Goal: Navigation & Orientation: Find specific page/section

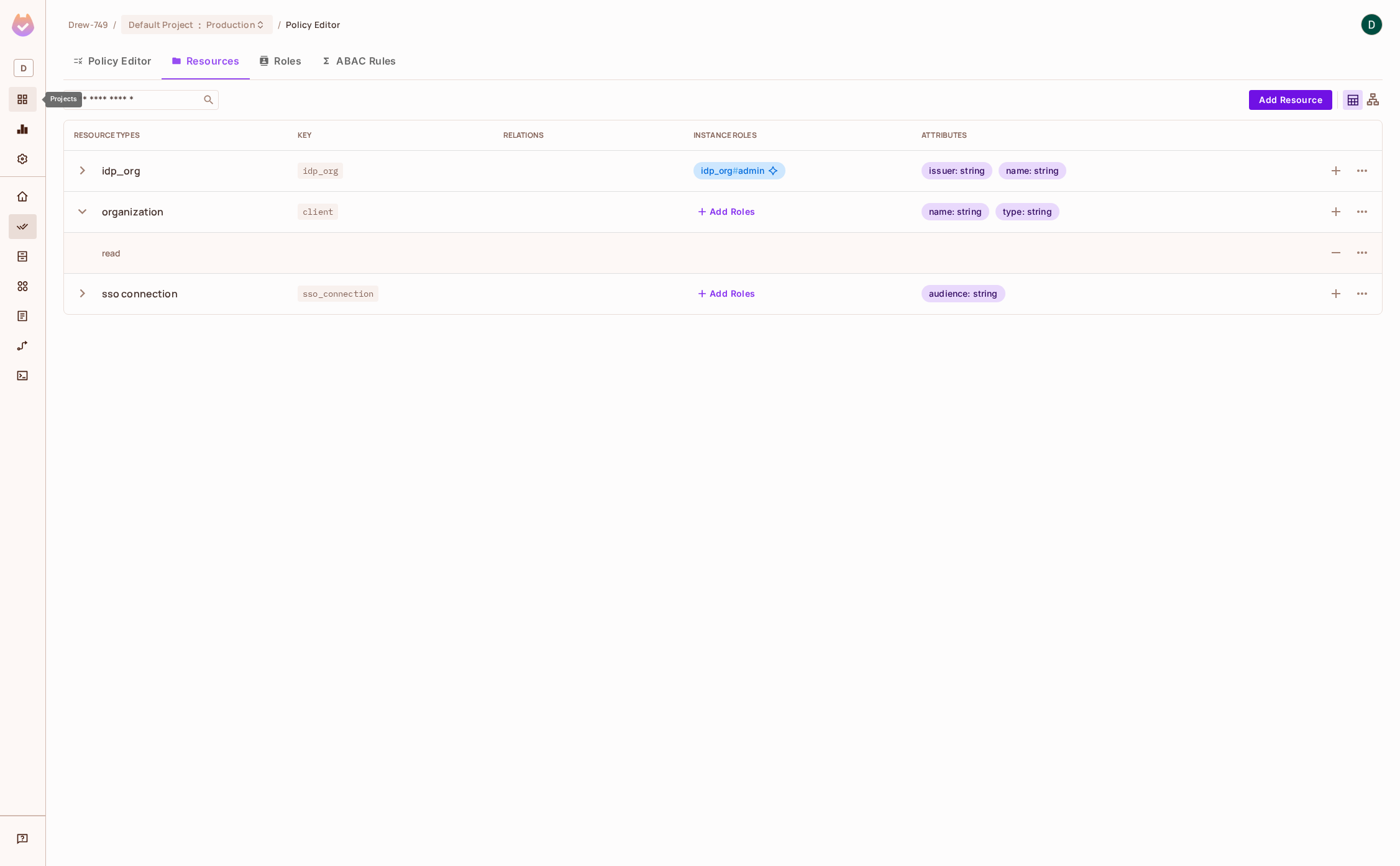
click at [33, 106] on div "Projects" at bounding box center [24, 100] width 21 height 15
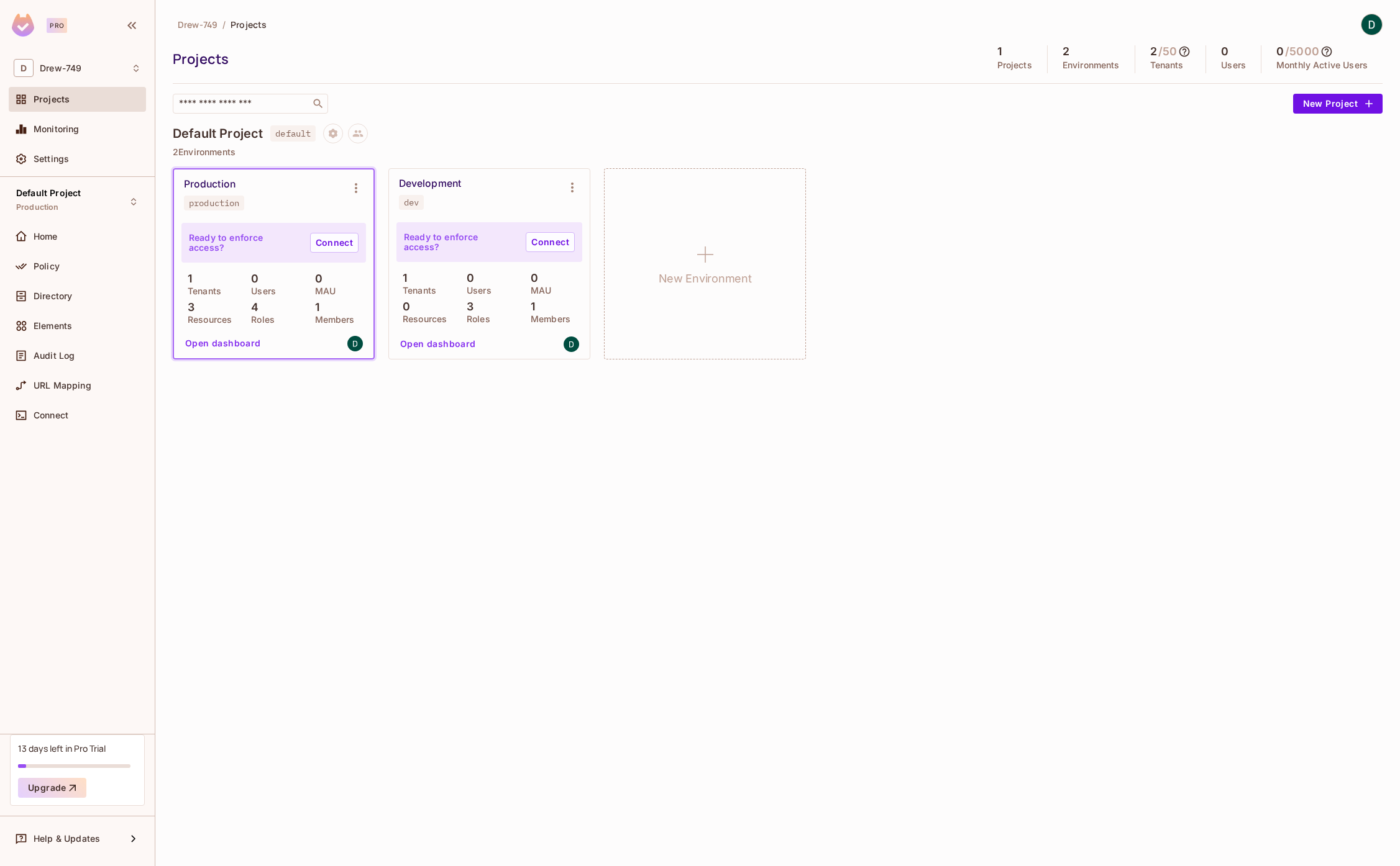
click at [631, 155] on p "2 Environments" at bounding box center [778, 152] width 1210 height 10
click at [674, 72] on div "Projects 1 Projects 2 Environments 2 / 50 Tenants 0 Users 0 / 5000 Monthly Acti…" at bounding box center [778, 59] width 1210 height 28
click at [738, 116] on div "[PERSON_NAME]-749 / Projects Projects 1 Projects 2 Environments 2 / 50 Tenants …" at bounding box center [778, 193] width 1210 height 359
click at [738, 113] on div "​" at bounding box center [730, 104] width 1115 height 20
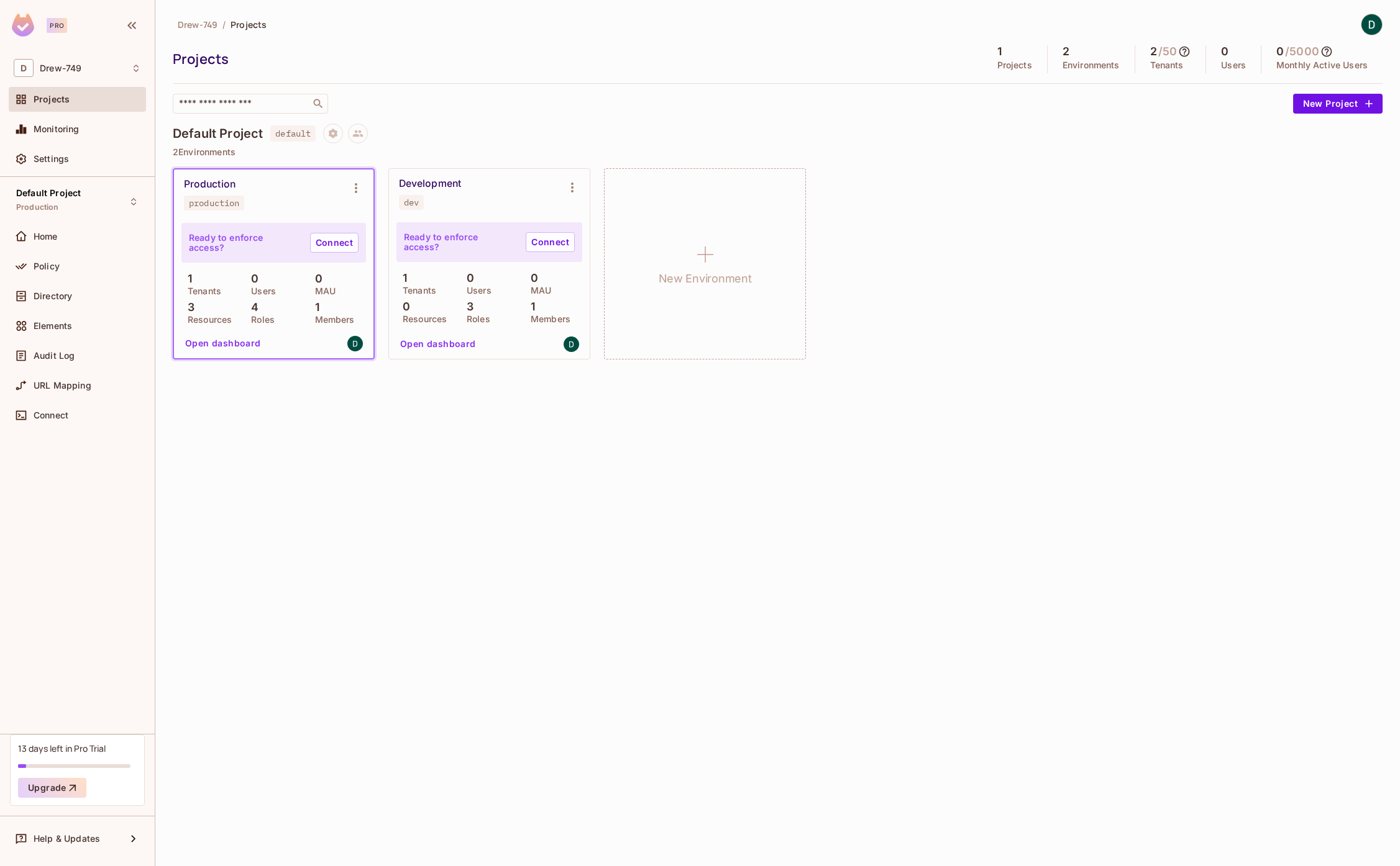
click at [738, 113] on div "​" at bounding box center [730, 104] width 1115 height 20
click at [738, 142] on div "Default Project default" at bounding box center [778, 133] width 1210 height 20
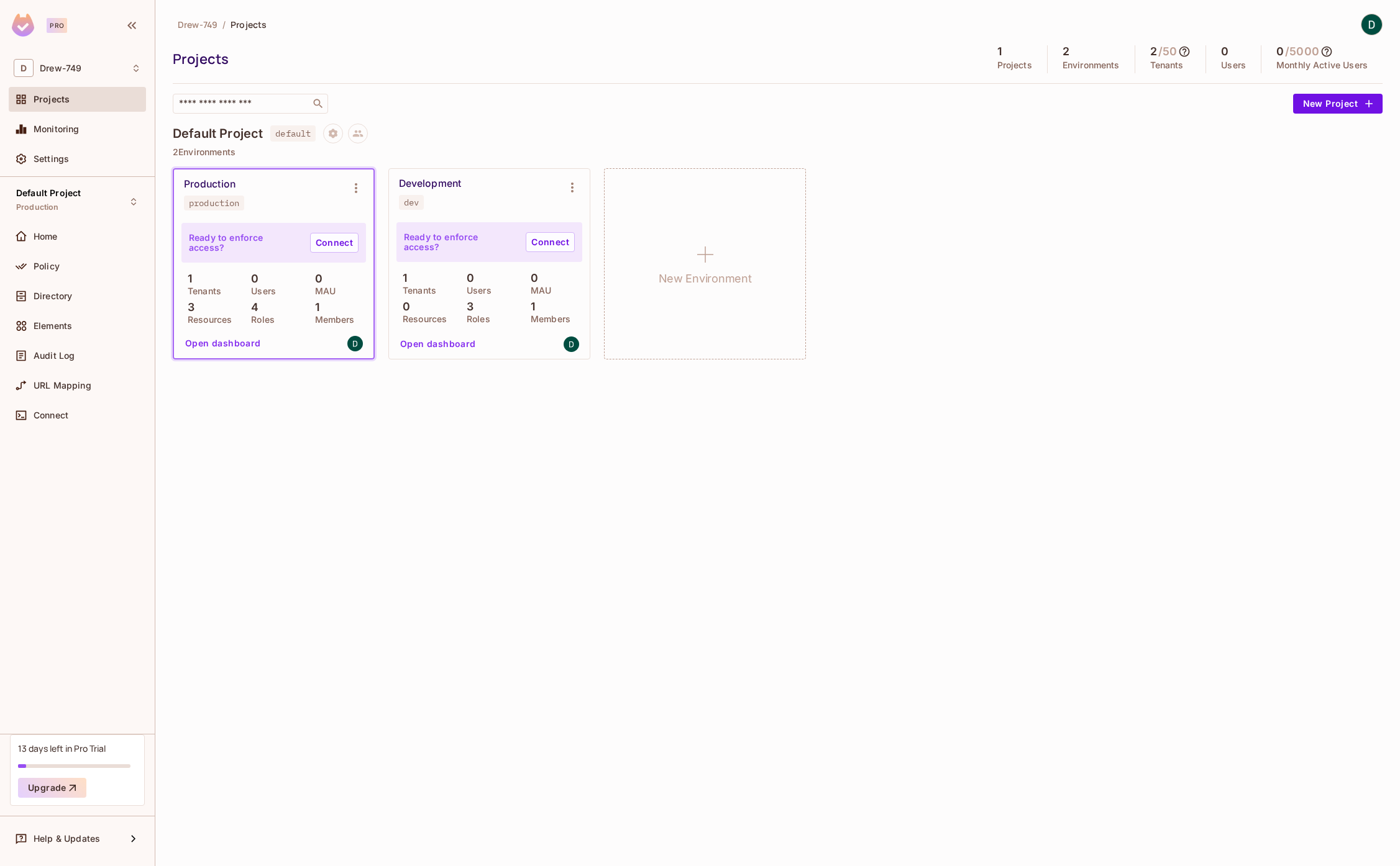
click at [738, 142] on div "Default Project default" at bounding box center [778, 133] width 1210 height 20
click at [928, 195] on div "Production production Ready to enforce access? Connect 1 Tenants 0 Users 0 MAU …" at bounding box center [778, 263] width 1210 height 191
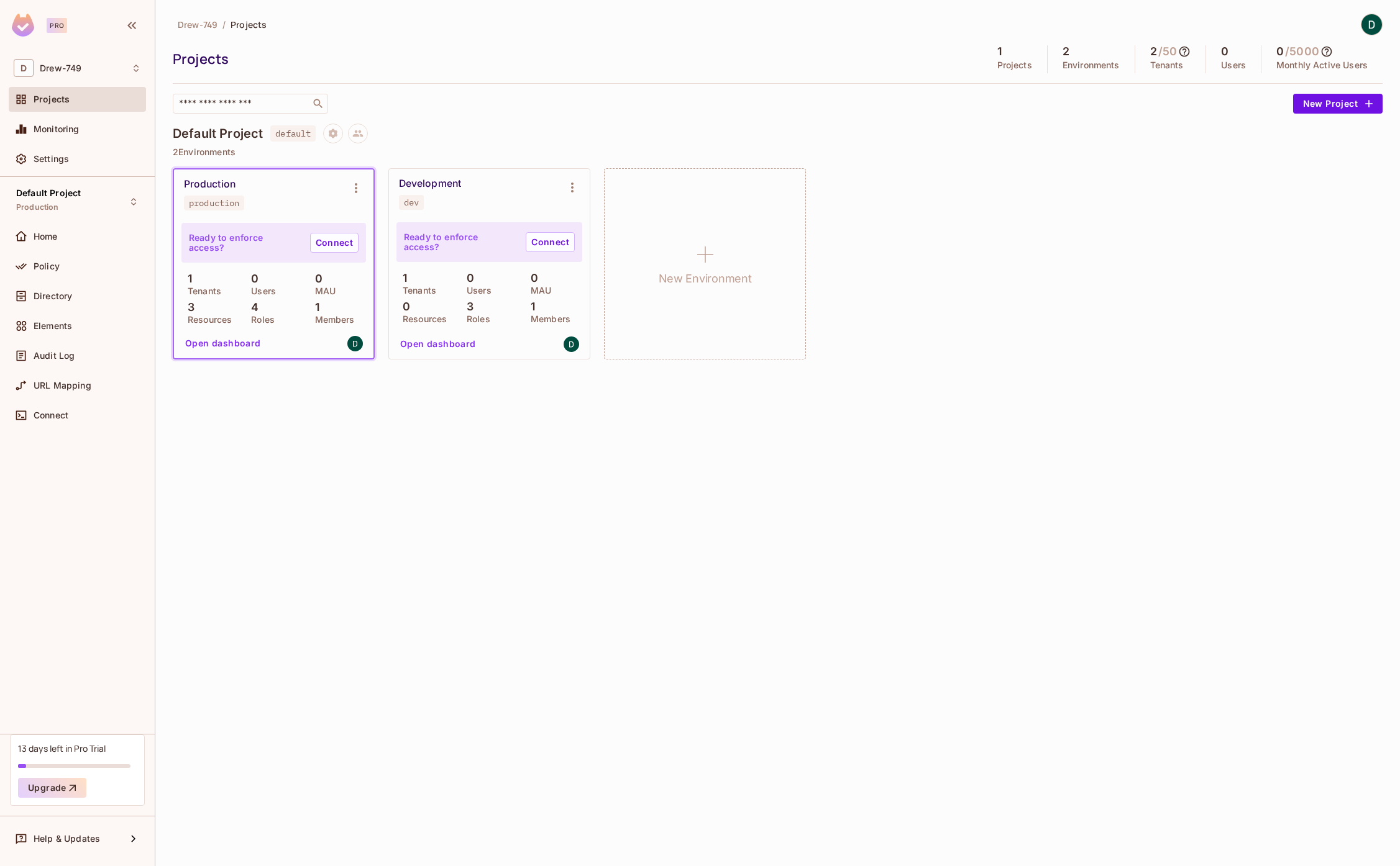
click at [1003, 446] on div "[PERSON_NAME]-749 / Projects Projects 1 Projects 2 Environments 2 / 50 Tenants …" at bounding box center [777, 433] width 1245 height 866
click at [972, 431] on div "[PERSON_NAME]-749 / Projects Projects 1 Projects 2 Environments 2 / 50 Tenants …" at bounding box center [777, 433] width 1245 height 866
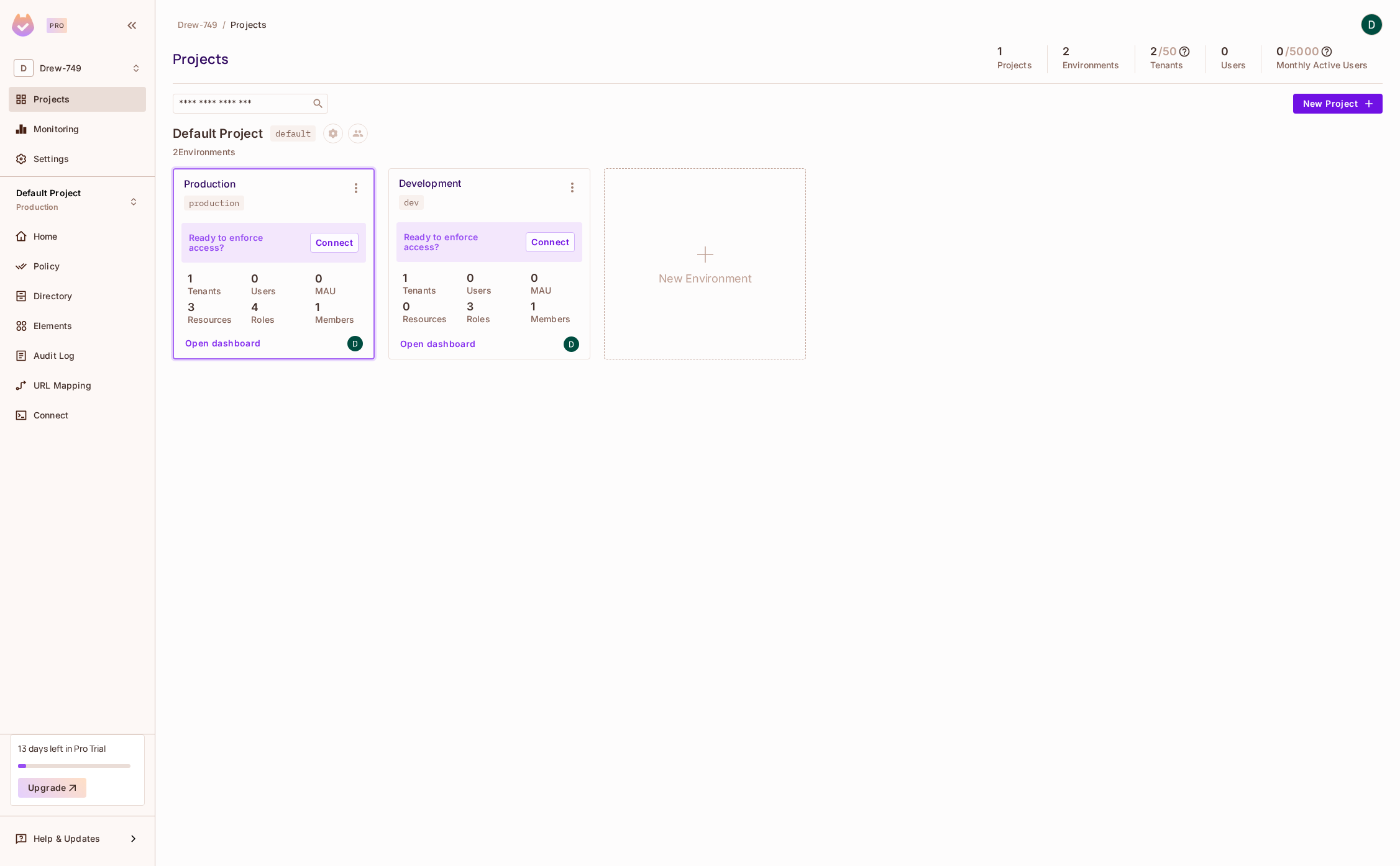
click at [872, 600] on div "[PERSON_NAME]-749 / Projects Projects 1 Projects 2 Environments 2 / 50 Tenants …" at bounding box center [777, 433] width 1245 height 866
click at [706, 503] on div "[PERSON_NAME]-749 / Projects Projects 1 Projects 2 Environments 2 / 50 Tenants …" at bounding box center [777, 433] width 1245 height 866
click at [1131, 329] on div "Production production Ready to enforce access? Connect 1 Tenants 0 Users 0 MAU …" at bounding box center [778, 263] width 1210 height 191
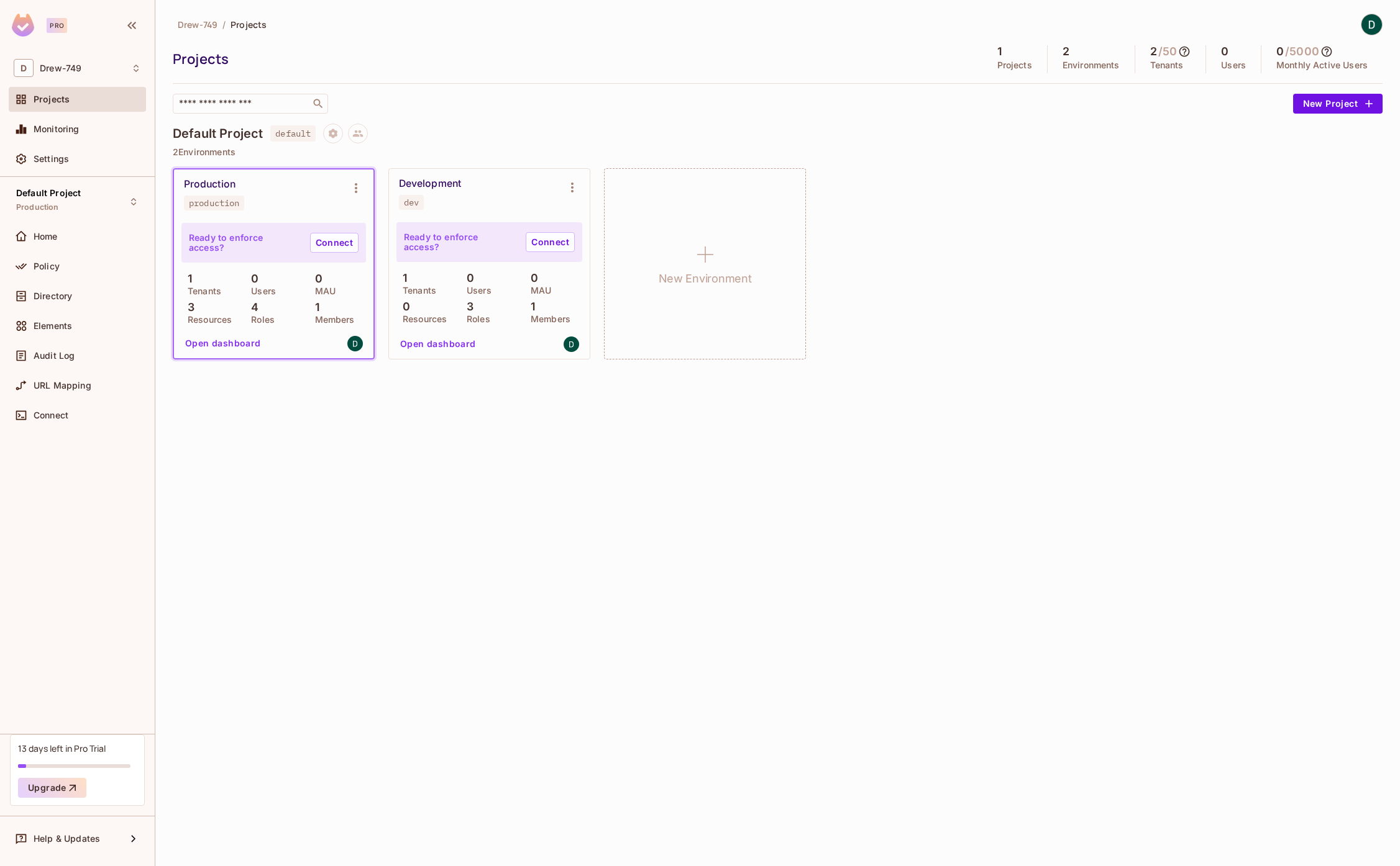
click at [1130, 328] on div "Production production Ready to enforce access? Connect 1 Tenants 0 Users 0 MAU …" at bounding box center [778, 263] width 1210 height 191
click at [828, 242] on div "Production production Ready to enforce access? Connect 1 Tenants 0 Users 0 MAU …" at bounding box center [778, 263] width 1210 height 191
